Goal: Information Seeking & Learning: Learn about a topic

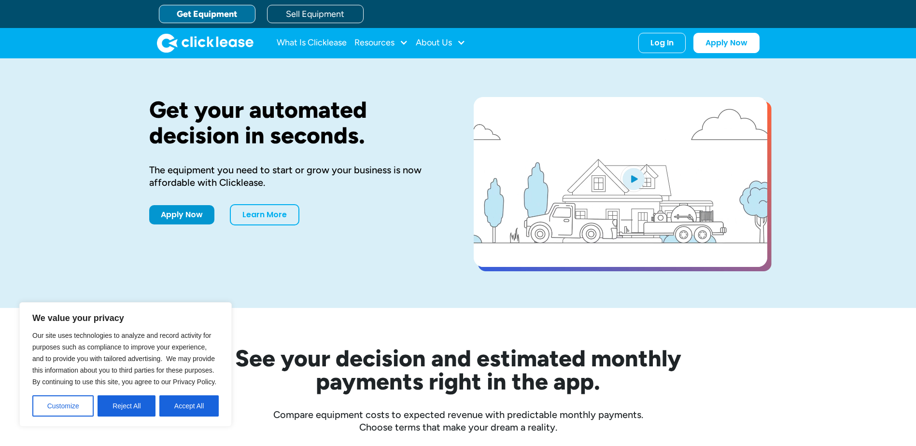
click at [128, 407] on button "Reject All" at bounding box center [127, 405] width 58 height 21
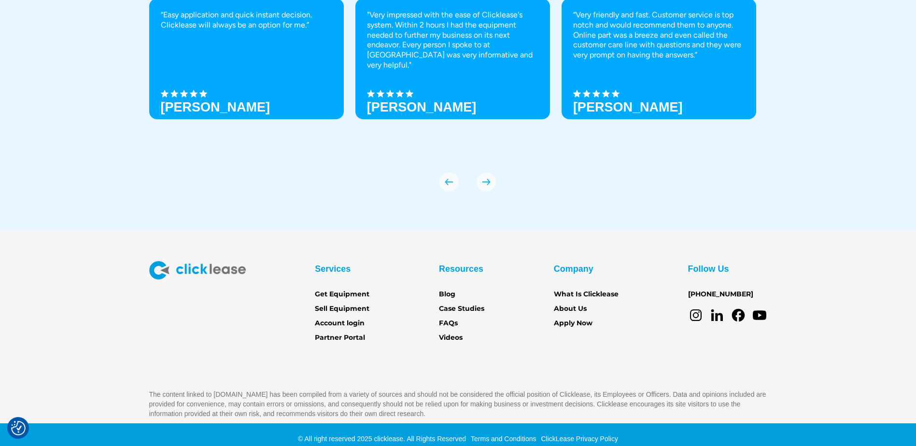
scroll to position [3400, 0]
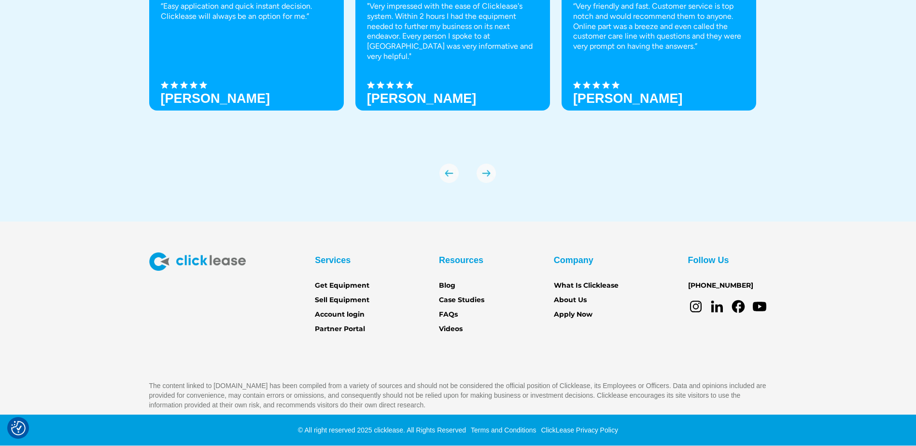
click at [459, 313] on div "Resources Blog Case Studies FAQs Videos" at bounding box center [461, 294] width 45 height 82
click at [453, 313] on link "FAQs" at bounding box center [448, 315] width 19 height 11
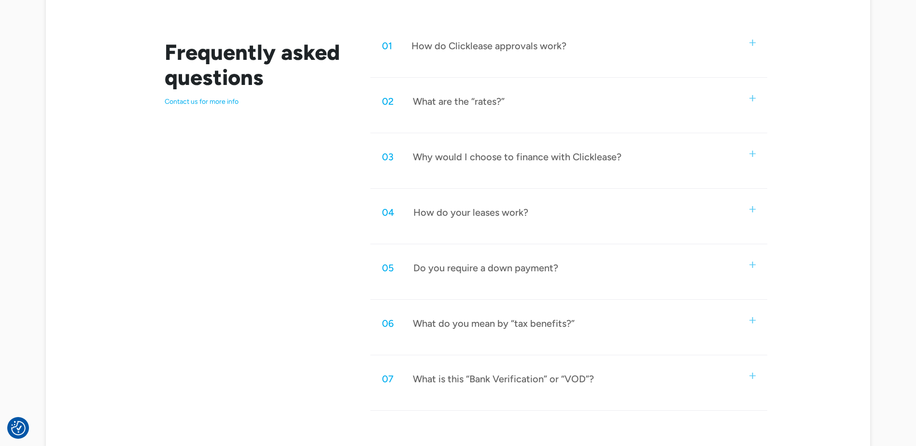
scroll to position [483, 0]
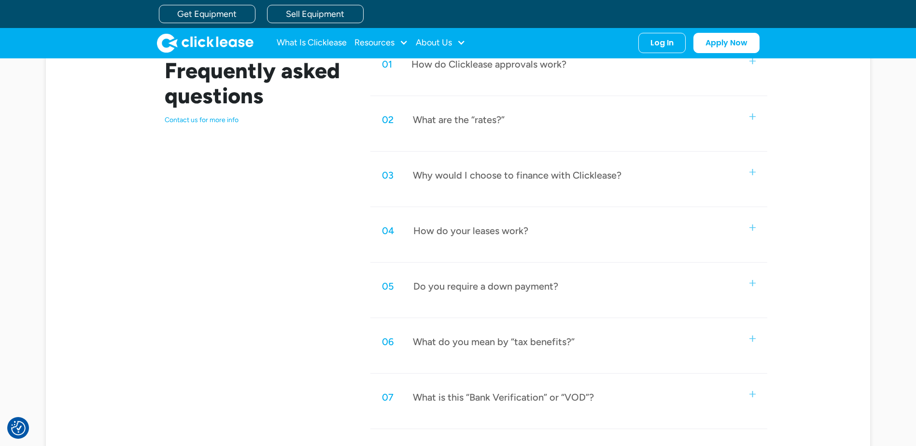
click at [438, 67] on div "How do Clicklease approvals work?" at bounding box center [488, 64] width 155 height 13
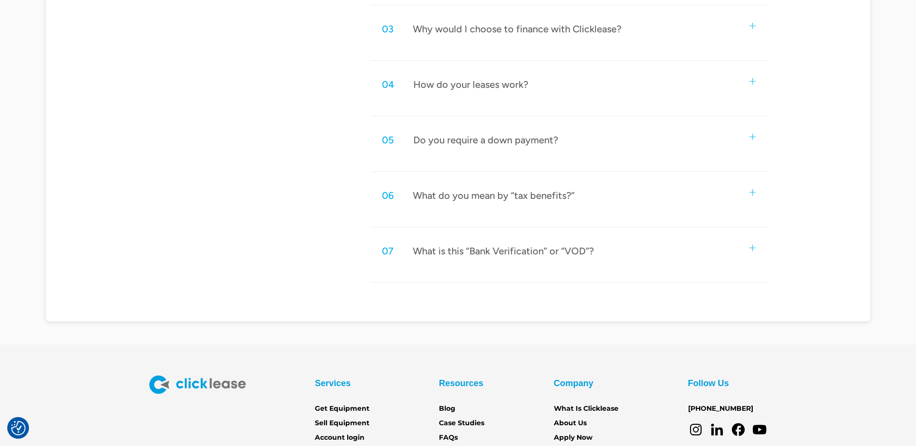
scroll to position [840, 0]
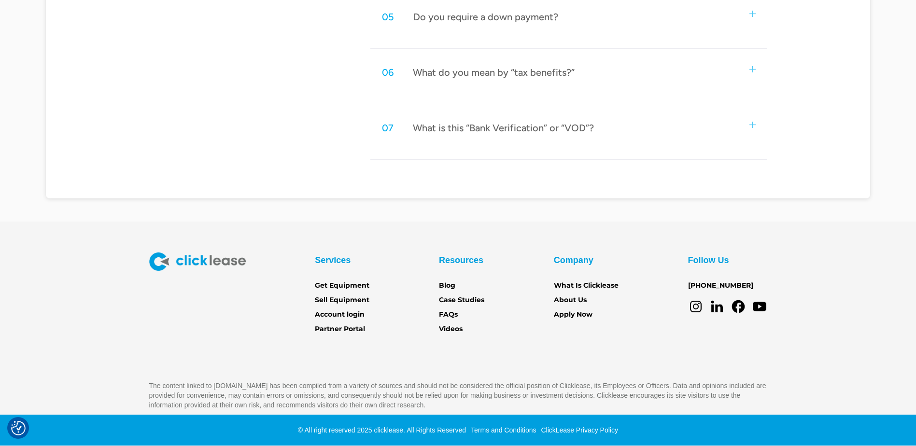
click at [437, 125] on div "What is this “Bank Verification” or “VOD”?" at bounding box center [503, 128] width 181 height 13
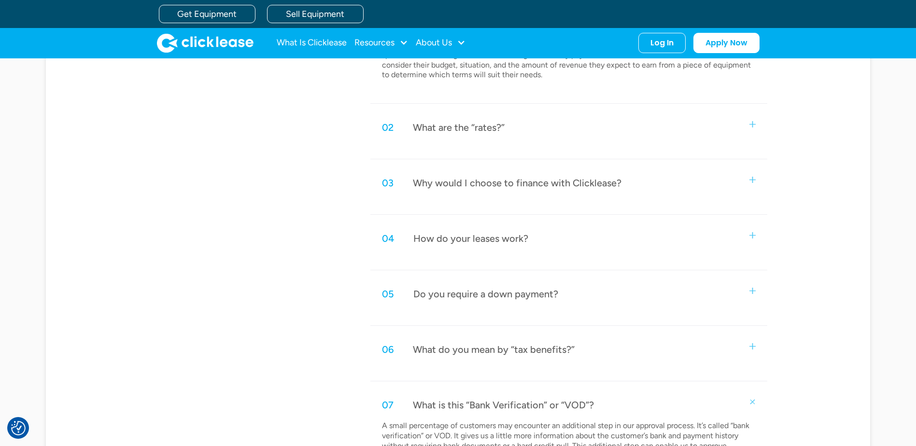
scroll to position [550, 0]
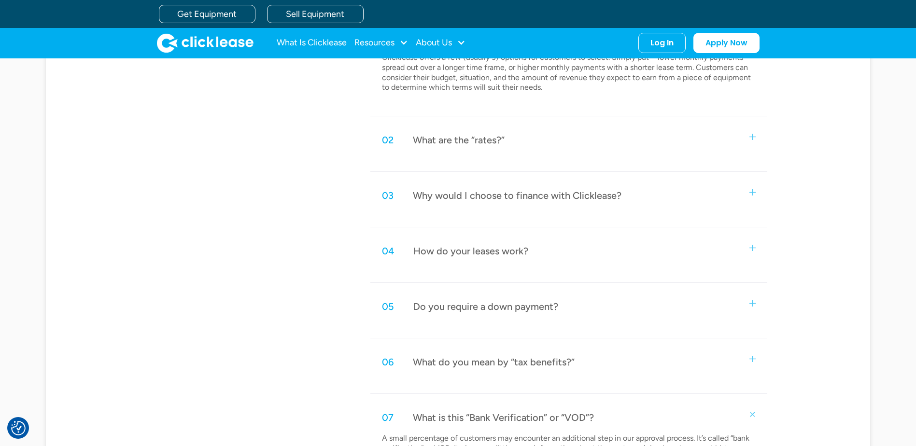
click at [451, 135] on div "What are the “rates?”" at bounding box center [459, 140] width 92 height 13
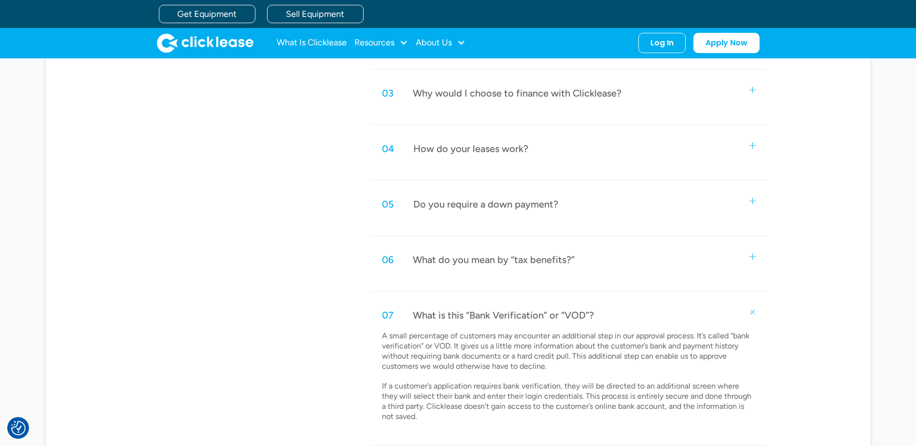
scroll to position [744, 0]
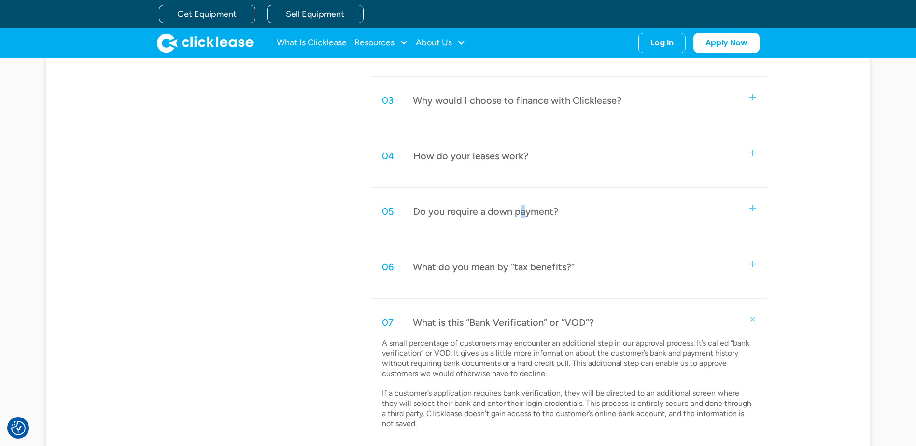
click at [520, 196] on div "01 How do Clicklease approvals work? Using our cutting-edge technology, we crea…" at bounding box center [568, 120] width 396 height 665
drag, startPoint x: 520, startPoint y: 196, endPoint x: 476, endPoint y: 211, distance: 46.4
click at [476, 211] on div "Do you require a down payment?" at bounding box center [485, 211] width 145 height 13
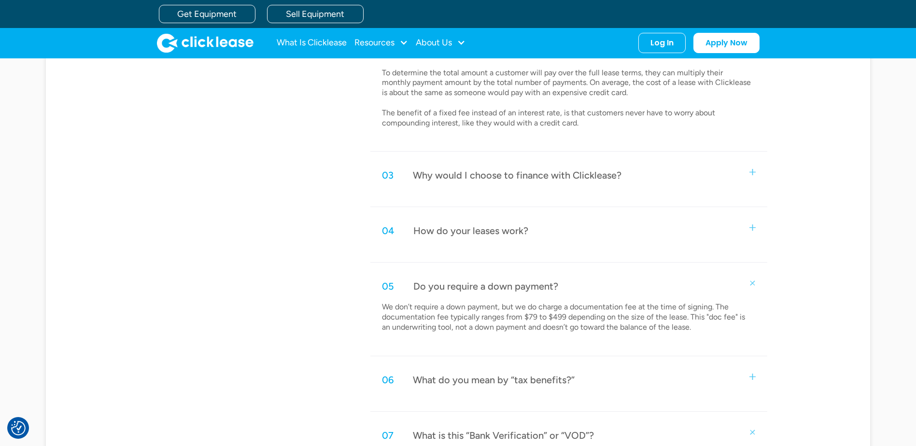
scroll to position [647, 0]
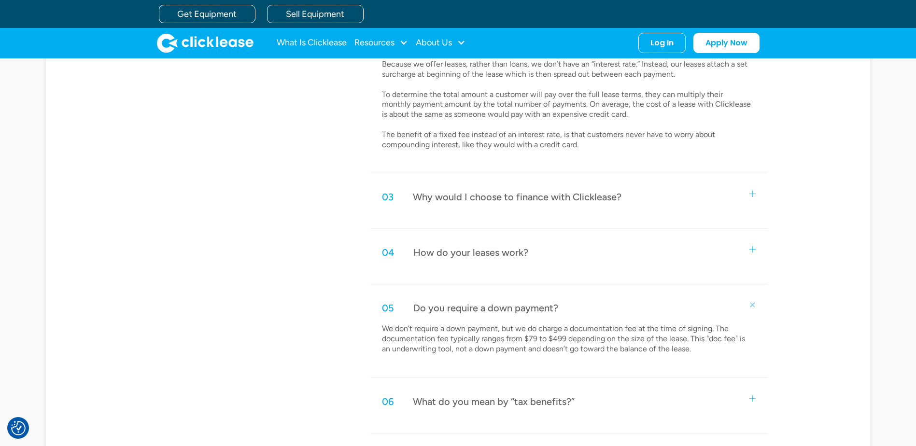
click at [467, 248] on div "How do your leases work?" at bounding box center [470, 252] width 115 height 13
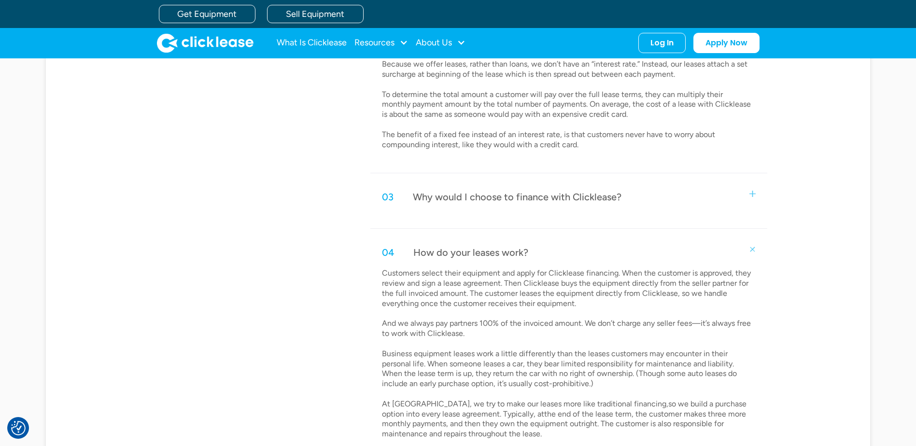
click at [475, 205] on div "03 Why would I choose to finance with Clicklease?" at bounding box center [568, 197] width 396 height 32
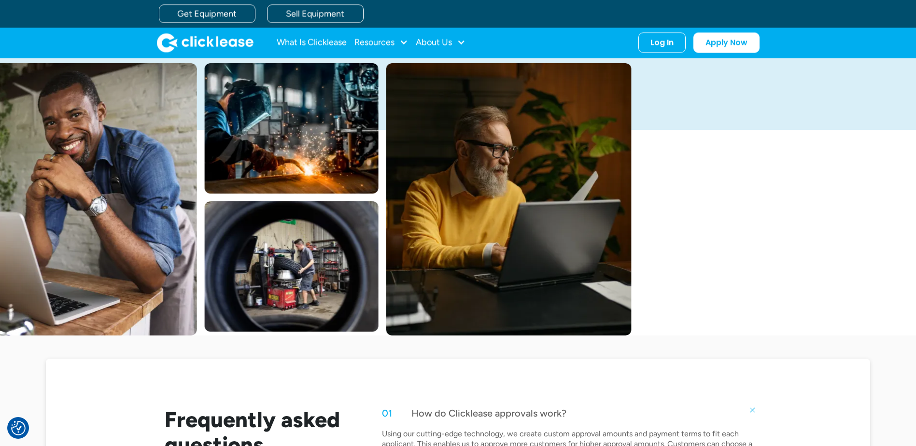
scroll to position [0, 0]
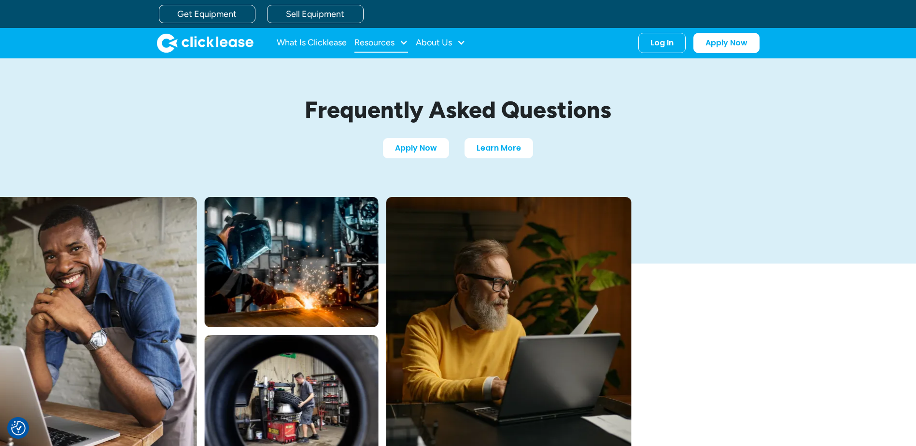
click at [398, 41] on div "Resources" at bounding box center [381, 42] width 54 height 19
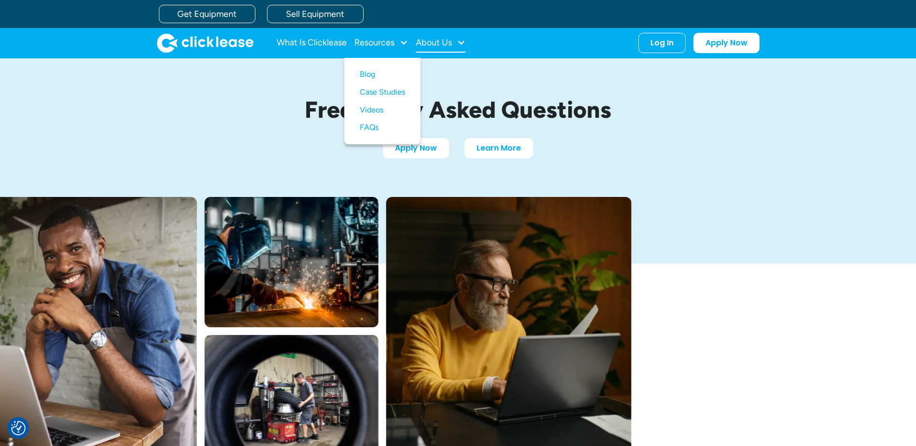
click at [460, 38] on div at bounding box center [461, 42] width 9 height 9
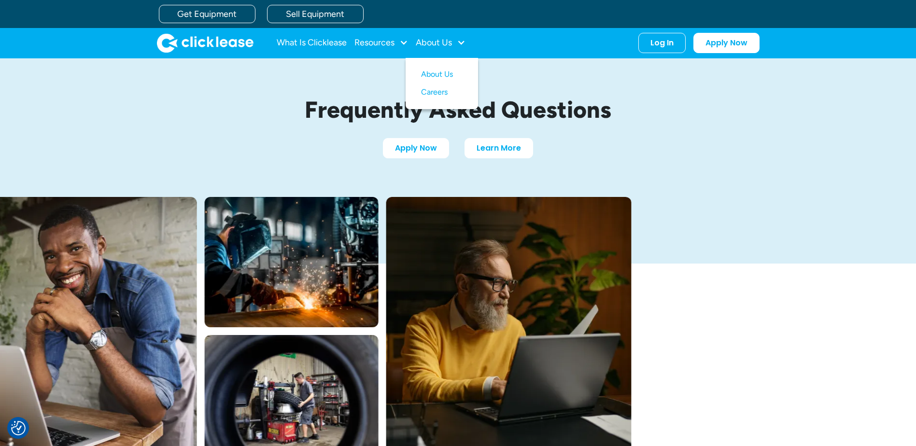
click at [667, 99] on h1 "Frequently Asked Questions" at bounding box center [458, 110] width 454 height 26
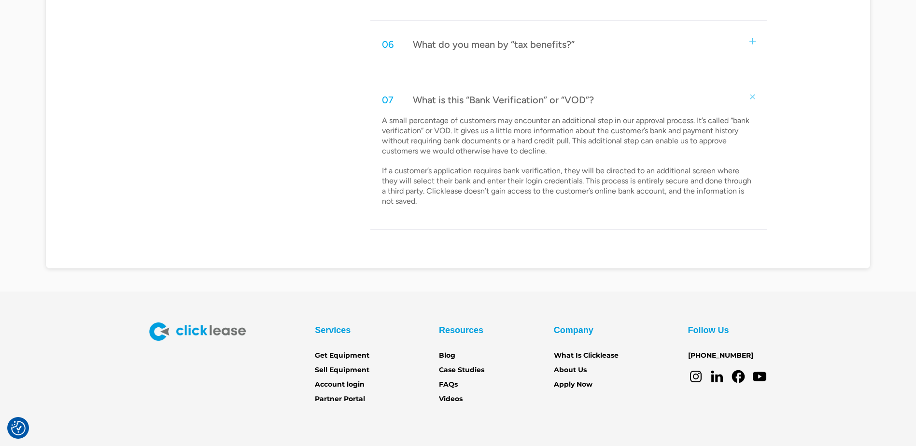
scroll to position [1352, 0]
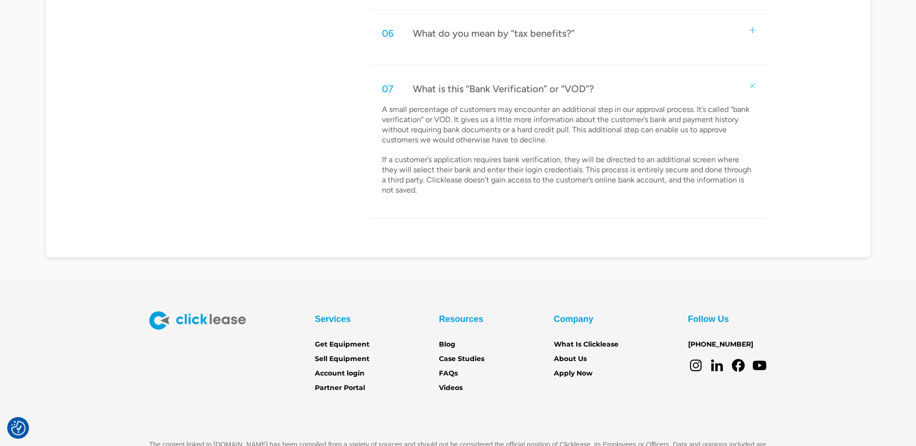
click at [464, 29] on div "What do you mean by “tax benefits?”" at bounding box center [494, 33] width 162 height 13
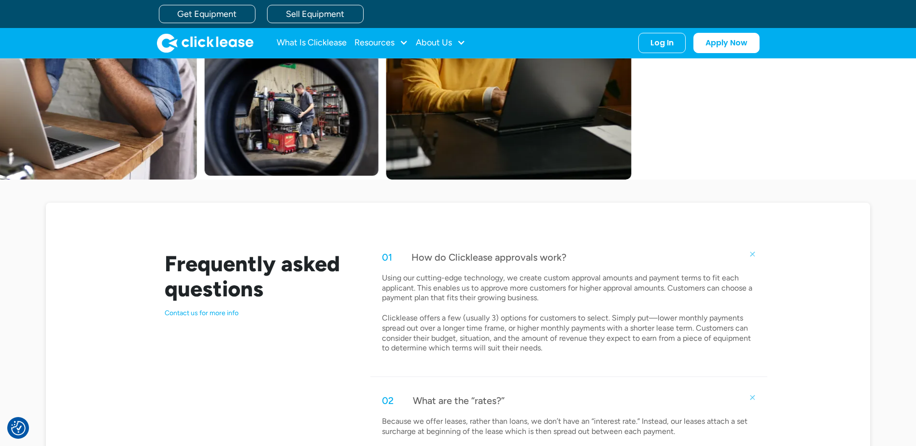
scroll to position [0, 0]
